Goal: Navigation & Orientation: Find specific page/section

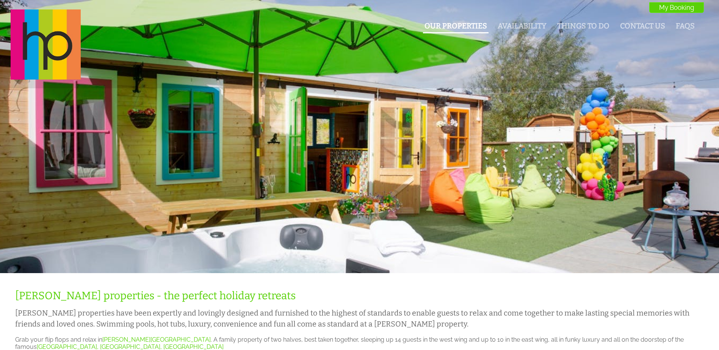
click at [469, 26] on link "Our Properties" at bounding box center [455, 26] width 63 height 9
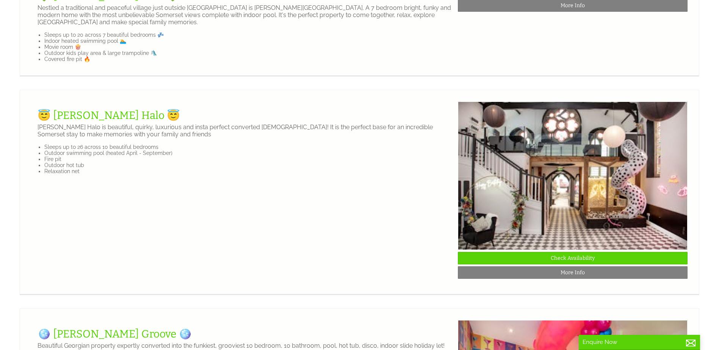
scroll to position [909, 0]
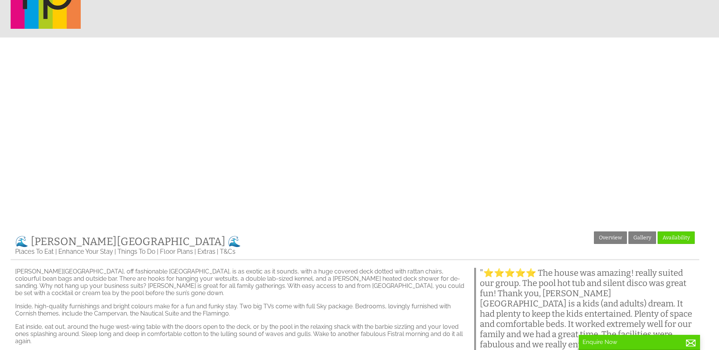
scroll to position [114, 0]
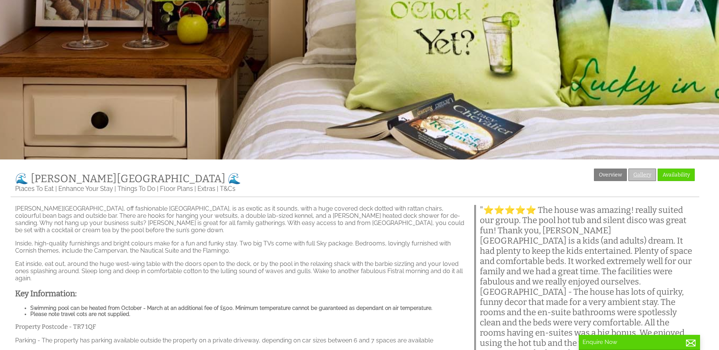
click at [645, 174] on link "Gallery" at bounding box center [642, 175] width 28 height 13
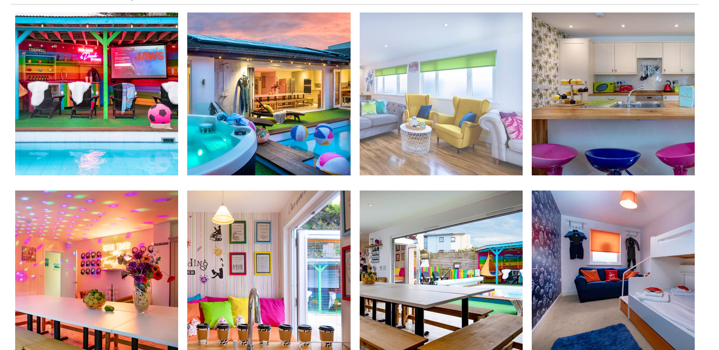
scroll to position [303, 0]
